Goal: Communication & Community: Answer question/provide support

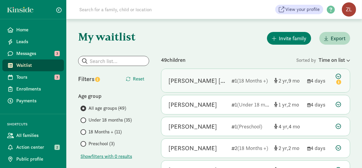
click at [216, 80] on div "Marina Irma Mucientes Stenesjo" at bounding box center [198, 80] width 58 height 9
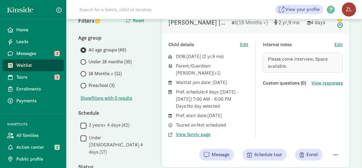
scroll to position [59, 0]
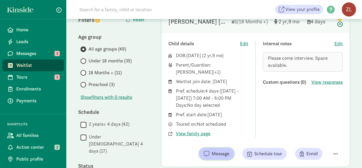
click at [226, 154] on span "Message" at bounding box center [221, 154] width 18 height 7
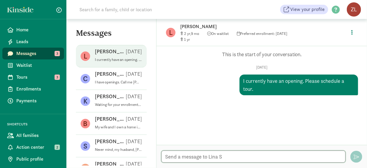
click at [224, 157] on textarea at bounding box center [253, 157] width 184 height 12
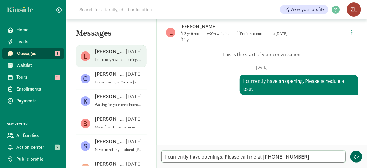
type textarea "I currently have openings. Please call me at [PHONE_NUMBER]"
click at [354, 155] on span "button" at bounding box center [356, 156] width 5 height 5
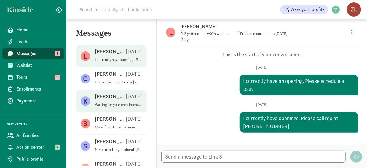
click at [111, 100] on div "Kaili W [DATE]" at bounding box center [118, 97] width 47 height 9
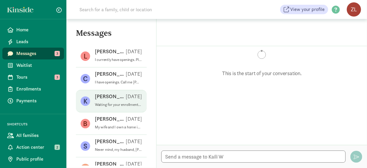
scroll to position [286, 0]
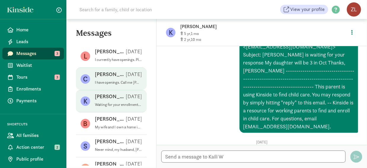
click at [111, 77] on p "[PERSON_NAME]" at bounding box center [110, 74] width 31 height 7
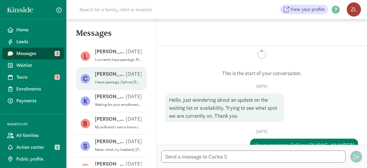
scroll to position [0, 0]
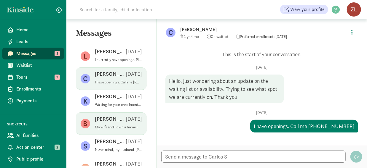
click at [103, 121] on p "[PERSON_NAME]" at bounding box center [110, 119] width 31 height 7
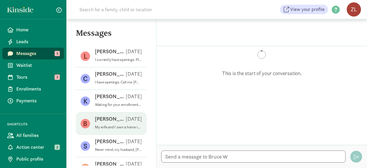
scroll to position [109, 0]
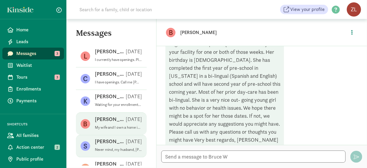
click at [105, 140] on p "[PERSON_NAME]" at bounding box center [110, 141] width 31 height 7
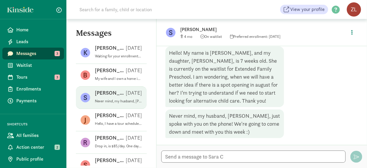
scroll to position [51, 0]
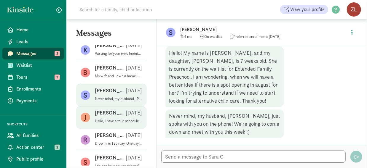
click at [111, 115] on div "[PERSON_NAME] [DATE]" at bounding box center [118, 113] width 47 height 9
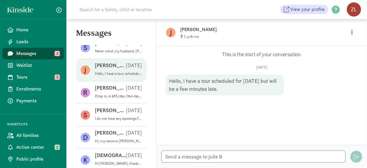
scroll to position [111, 0]
